Goal: Communication & Community: Answer question/provide support

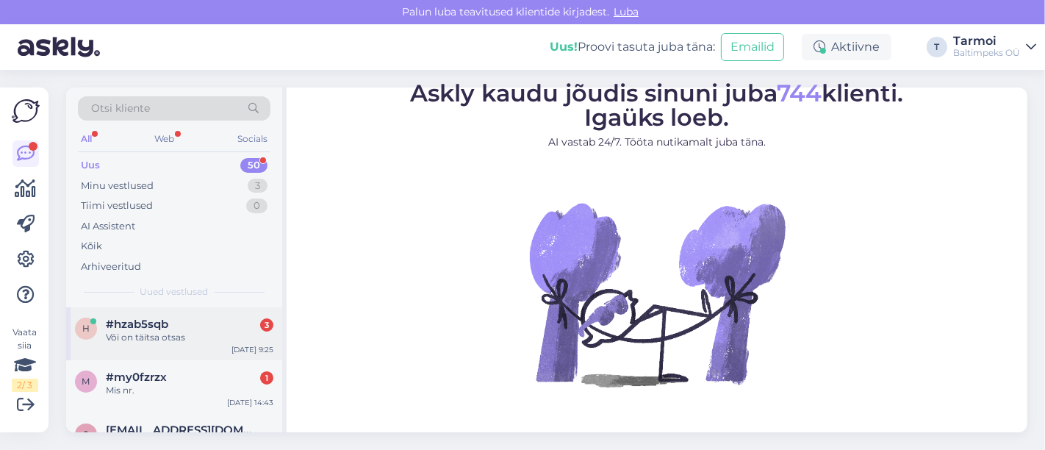
click at [138, 332] on div "Või on täitsa otsas" at bounding box center [190, 337] width 168 height 13
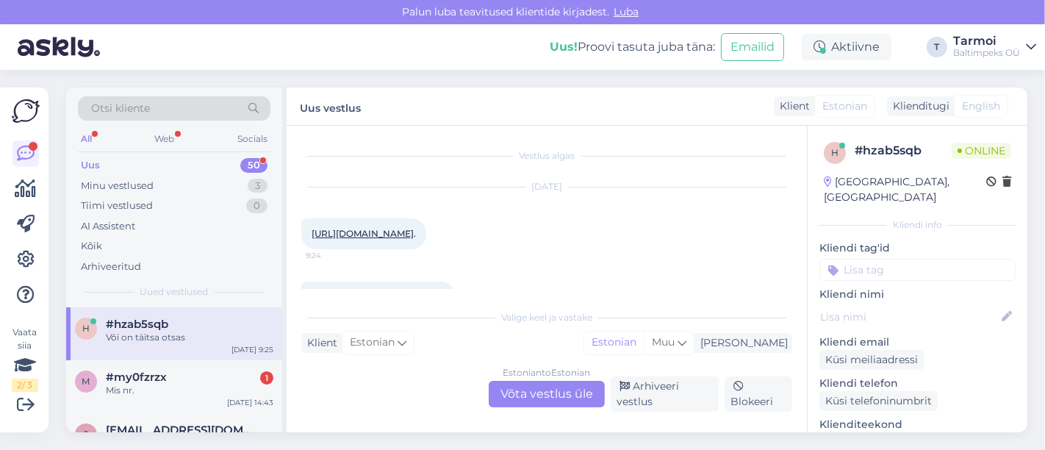
click at [331, 238] on link "[URL][DOMAIN_NAME]" at bounding box center [363, 233] width 102 height 11
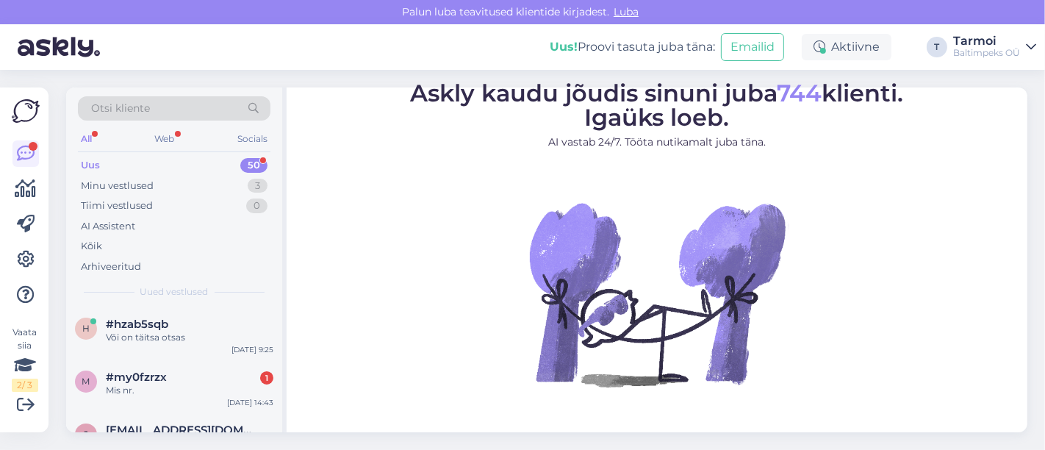
click at [1029, 393] on div "Otsi kliente All Web Socials Uus 50 Minu vestlused 3 Tiimi vestlused 0 AI Assis…" at bounding box center [551, 260] width 988 height 380
click at [123, 336] on div "Või on täitsa otsas" at bounding box center [190, 337] width 168 height 13
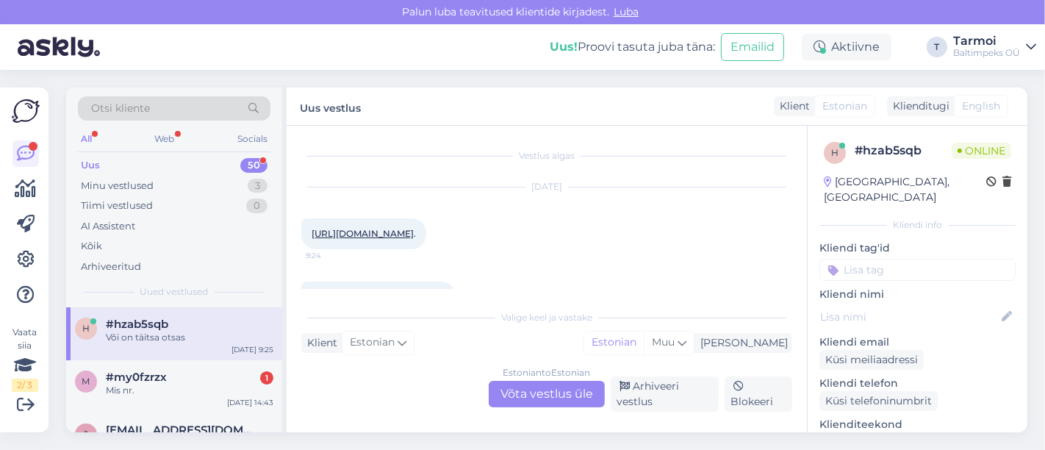
scroll to position [115, 0]
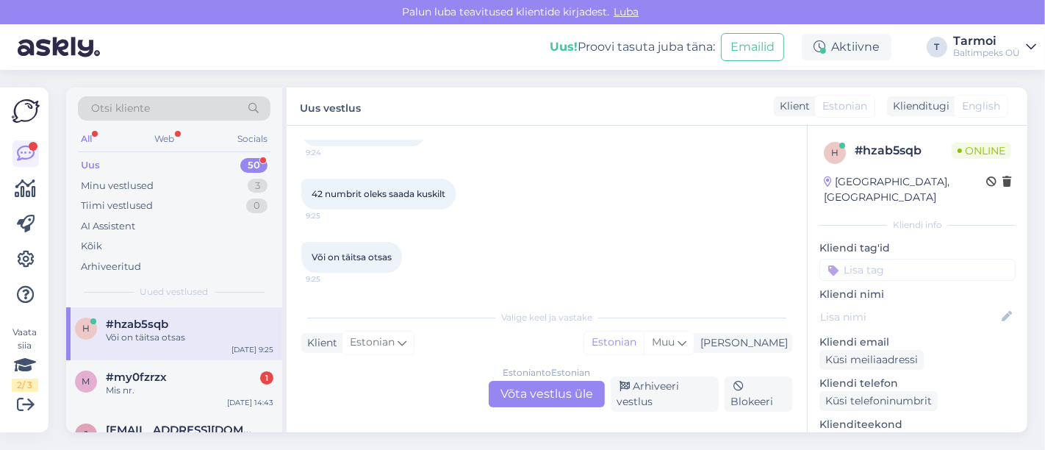
click at [559, 390] on div "Estonian to Estonian Võta vestlus üle" at bounding box center [547, 394] width 116 height 26
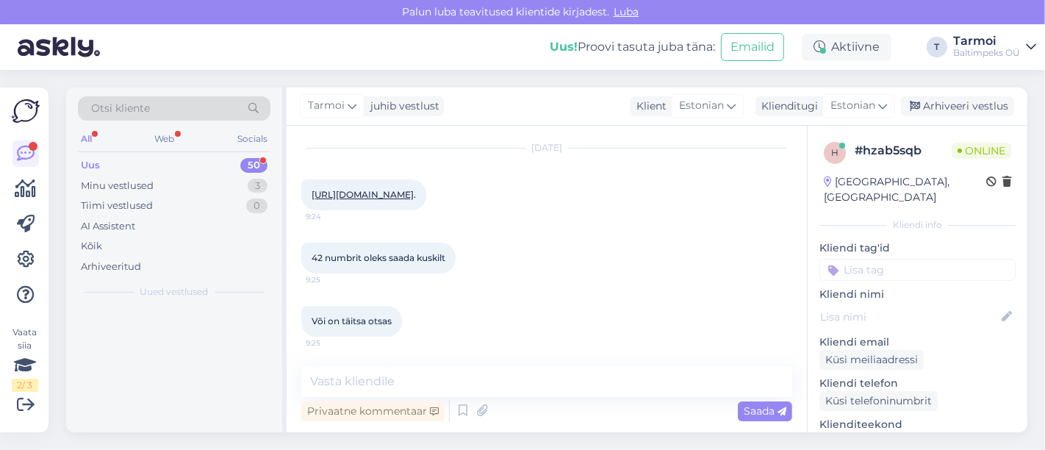
scroll to position [51, 0]
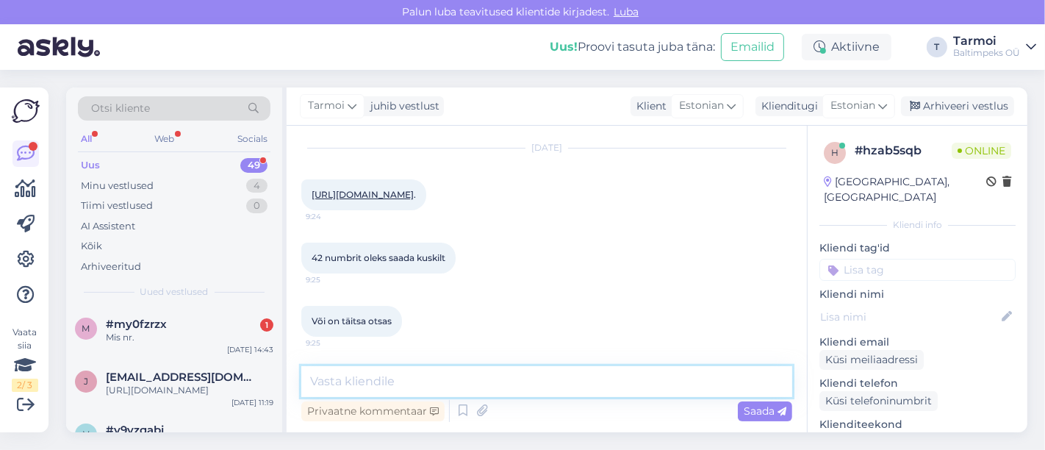
click at [528, 371] on textarea at bounding box center [546, 381] width 491 height 31
click at [444, 375] on textarea "Tere, Uurisin põhjammade kontorist" at bounding box center [546, 381] width 491 height 31
click at [547, 390] on textarea "Tere, [GEOGRAPHIC_DATA] põhjamaade kontorist" at bounding box center [546, 381] width 491 height 31
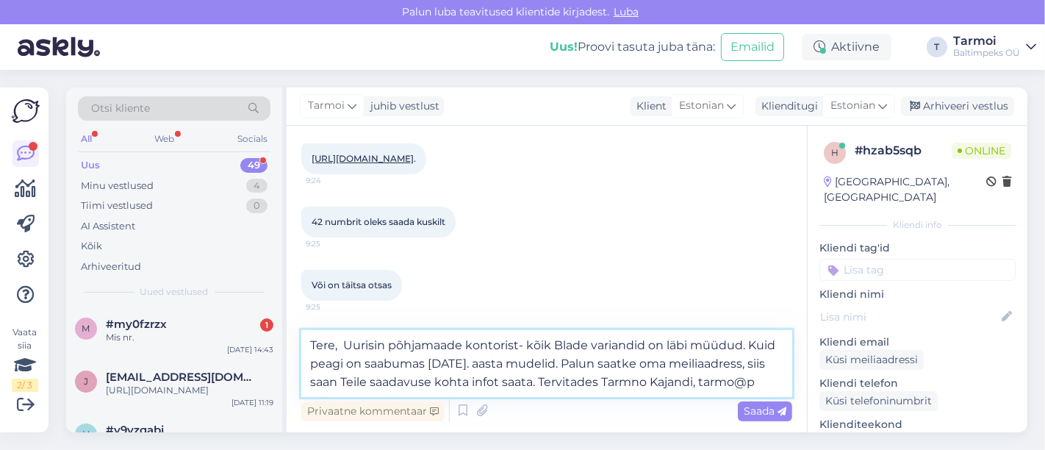
scroll to position [106, 0]
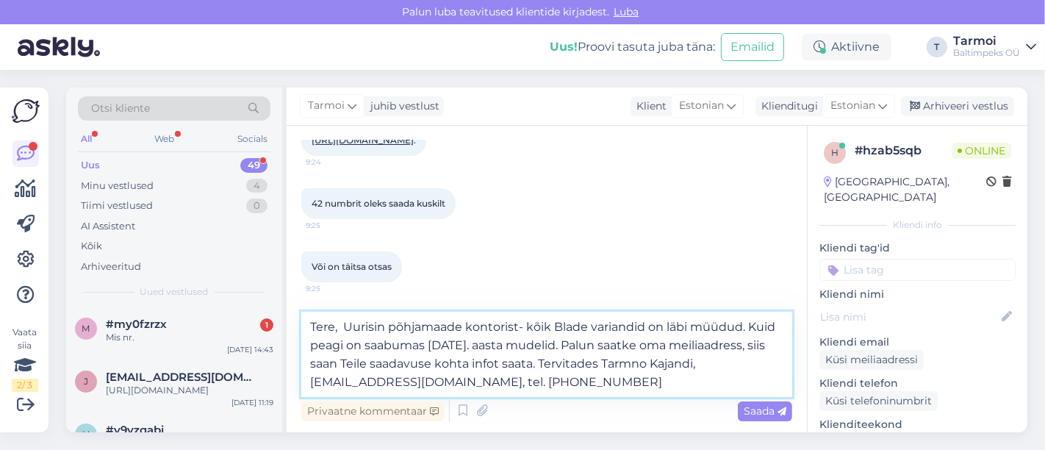
click at [638, 368] on textarea "Tere, Uurisin põhjamaade kontorist- kõik Blade variandid on läbi müüdud. Kuid p…" at bounding box center [546, 354] width 491 height 85
click at [567, 381] on textarea "Tere, Uurisin põhjamaade kontorist- kõik Blade variandid on läbi müüdud. Kuid p…" at bounding box center [546, 354] width 491 height 85
type textarea "Tere, Uurisin põhjamaade kontorist- kõik Blade variandid on läbi müüdud. Kuid p…"
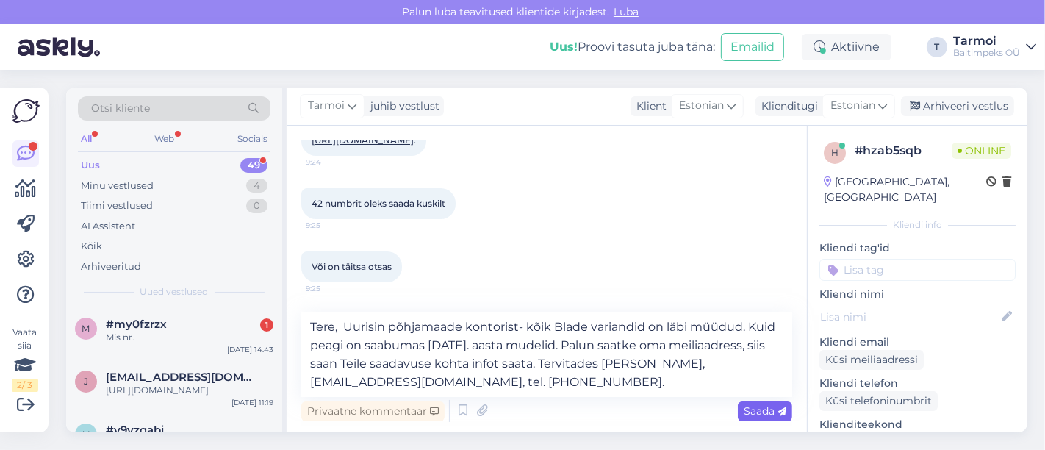
click at [757, 404] on span "Saada" at bounding box center [765, 410] width 43 height 13
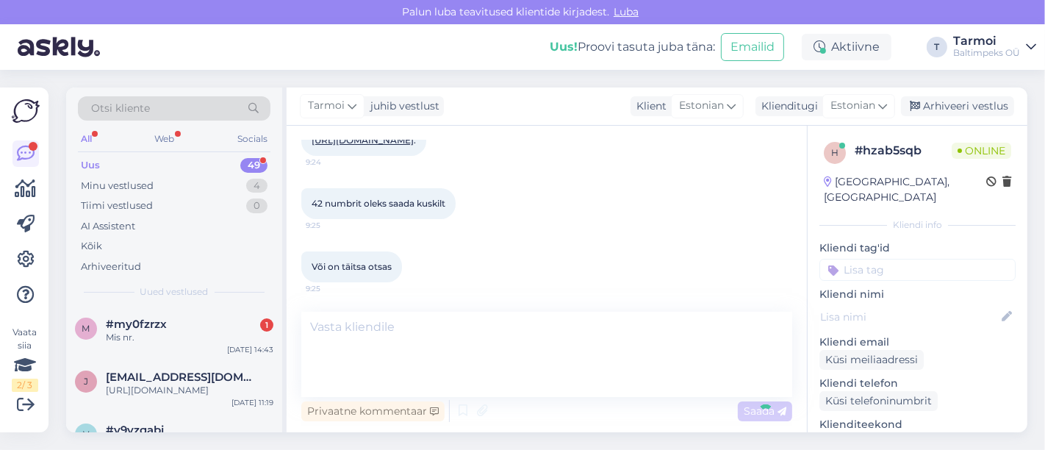
scroll to position [168, 0]
